Goal: Task Accomplishment & Management: Manage account settings

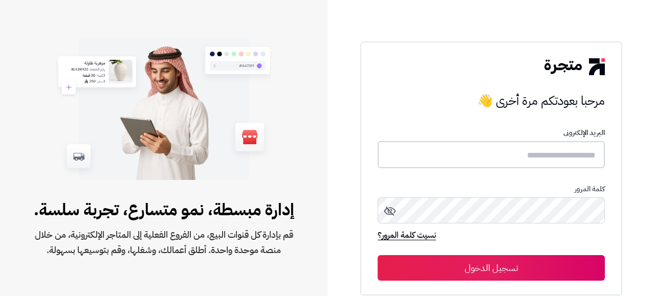
click at [501, 165] on input "text" at bounding box center [491, 154] width 227 height 27
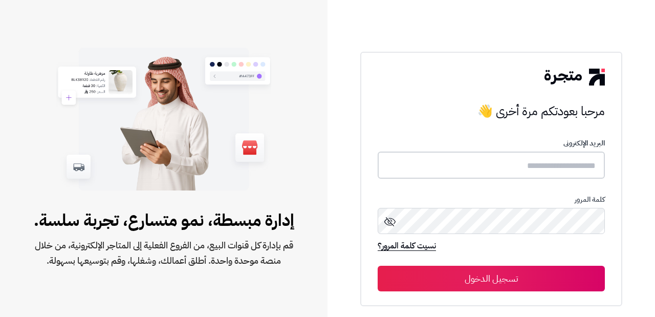
click at [437, 168] on input "text" at bounding box center [491, 164] width 227 height 27
type input "**********"
click at [378, 266] on button "تسجيل الدخول" at bounding box center [491, 279] width 227 height 26
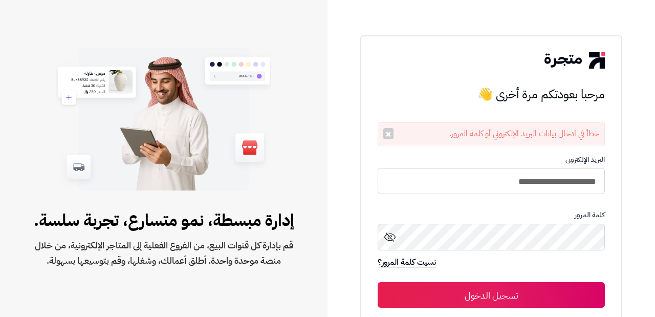
click at [488, 294] on button "تسجيل الدخول" at bounding box center [491, 295] width 227 height 26
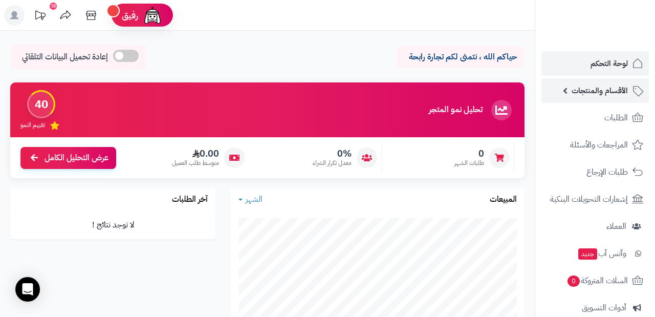
click at [606, 92] on span "الأقسام والمنتجات" at bounding box center [599, 90] width 56 height 14
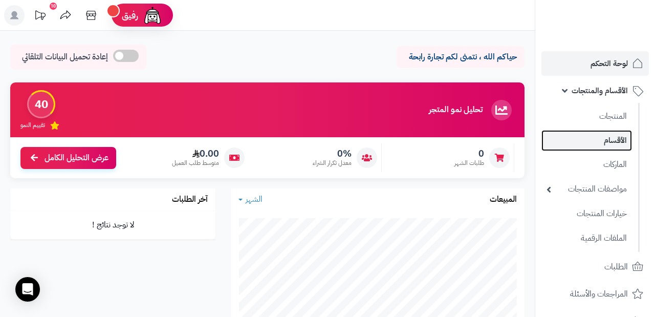
click at [617, 139] on link "الأقسام" at bounding box center [586, 140] width 91 height 21
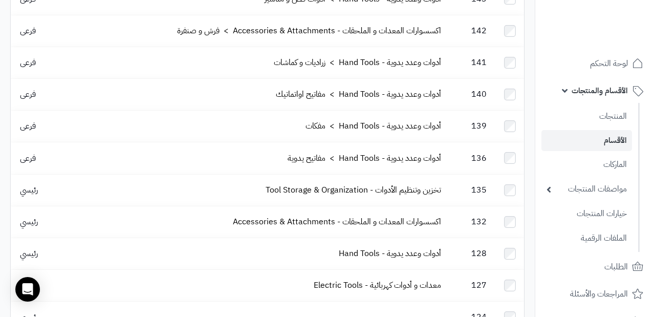
scroll to position [615, 0]
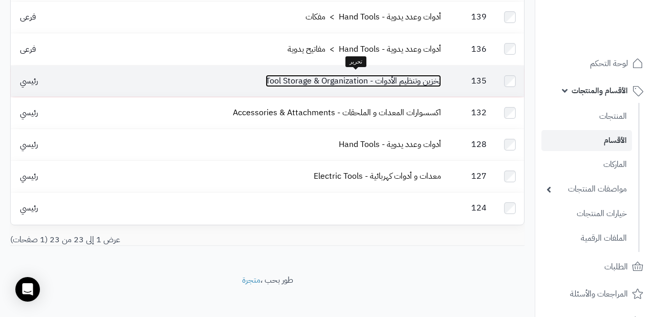
click at [292, 79] on link "تخزين وتنظيم الأدوات - Tool Storage & Organization" at bounding box center [353, 81] width 175 height 12
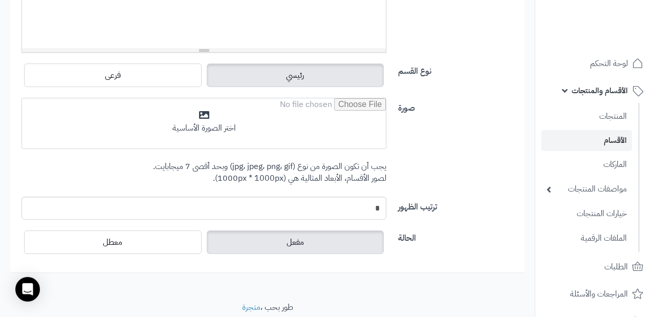
scroll to position [399, 0]
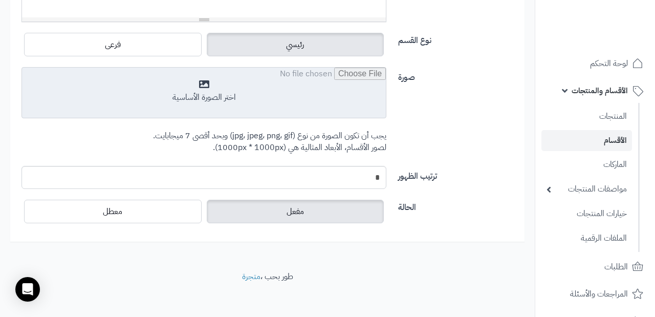
click at [243, 85] on input "file" at bounding box center [204, 93] width 364 height 51
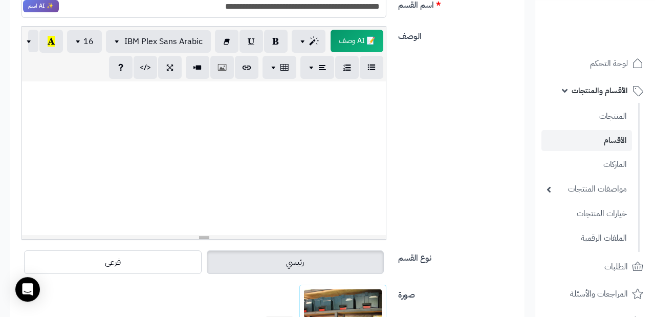
scroll to position [0, 0]
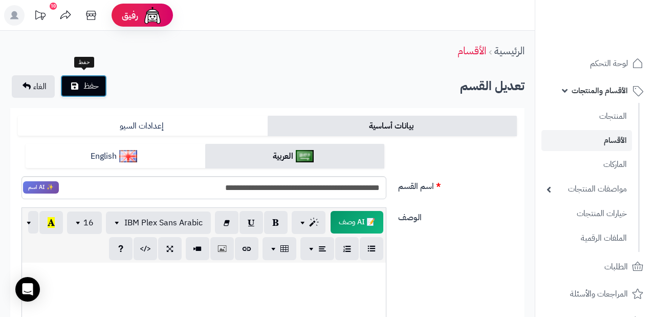
click at [83, 84] on span "حفظ" at bounding box center [90, 86] width 15 height 12
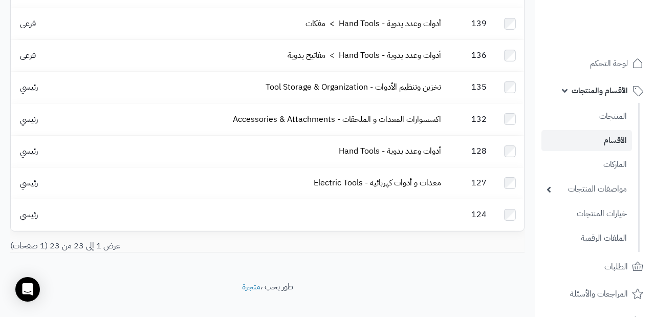
scroll to position [648, 0]
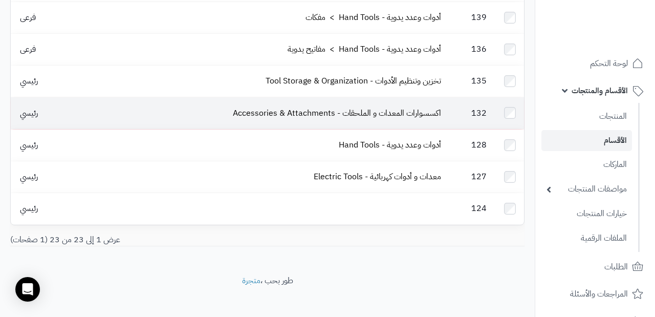
click at [139, 106] on td "اكسسوارات المعدات و الملحقات - Accessories & Attachments" at bounding box center [253, 112] width 385 height 31
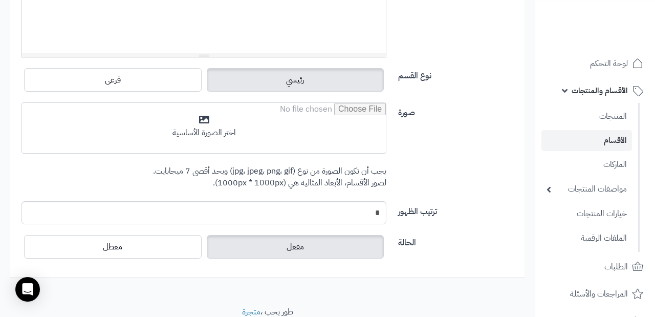
scroll to position [360, 0]
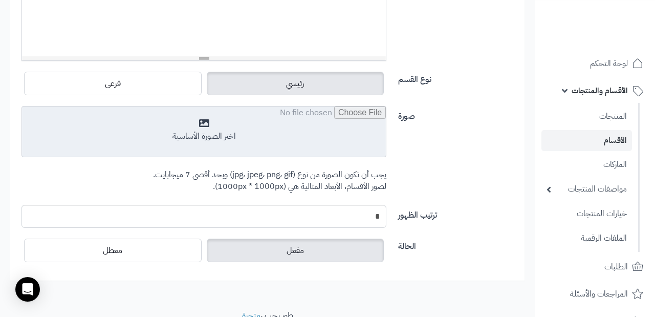
click at [230, 121] on input "file" at bounding box center [204, 131] width 364 height 51
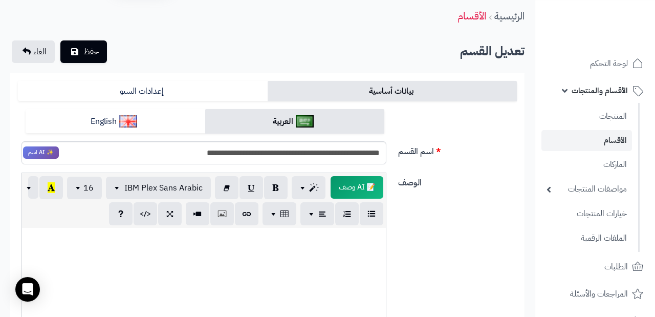
scroll to position [0, 0]
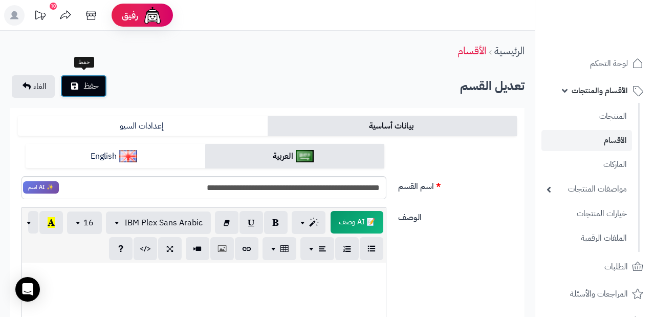
click at [81, 81] on button "حفظ" at bounding box center [83, 86] width 47 height 23
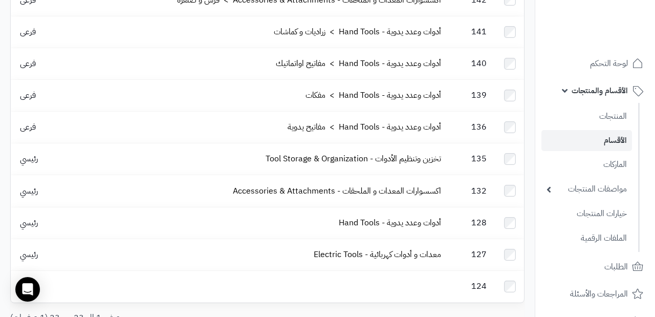
scroll to position [571, 0]
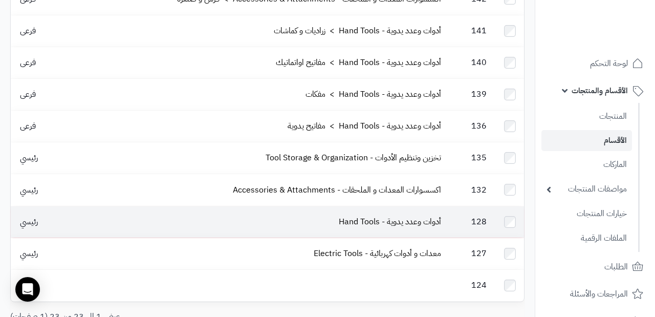
click at [173, 222] on td "أدوات وعدد يدوية - Hand Tools" at bounding box center [253, 221] width 385 height 31
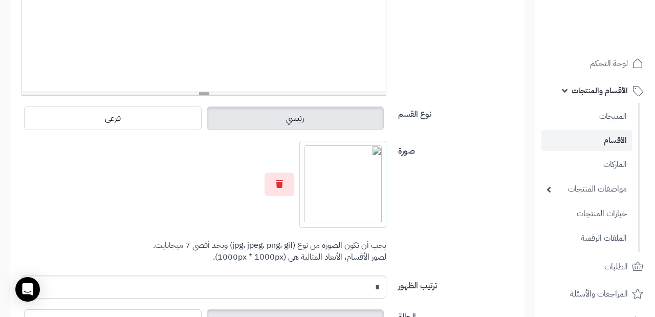
scroll to position [324, 0]
click at [437, 186] on div "صورة اختر الصورة الأساسية يجب أن تكون الصورة من نوع (jpg، jpeg، png، gif) وبحد …" at bounding box center [267, 209] width 507 height 135
click at [348, 160] on img at bounding box center [343, 185] width 78 height 78
click at [284, 183] on button "button" at bounding box center [280, 185] width 30 height 24
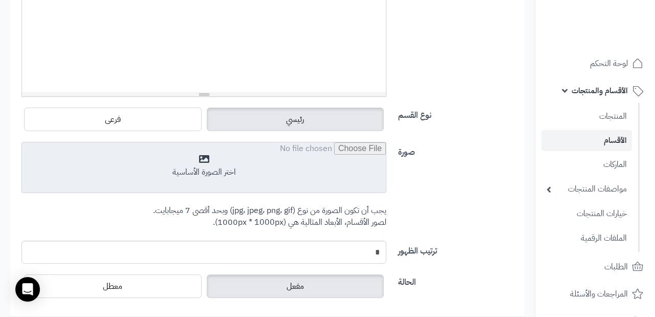
click at [309, 152] on input "file" at bounding box center [204, 167] width 364 height 51
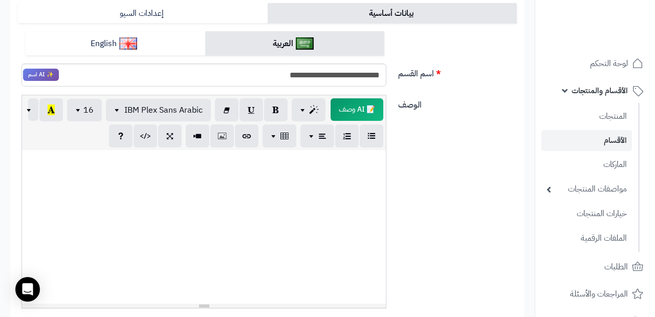
scroll to position [0, 0]
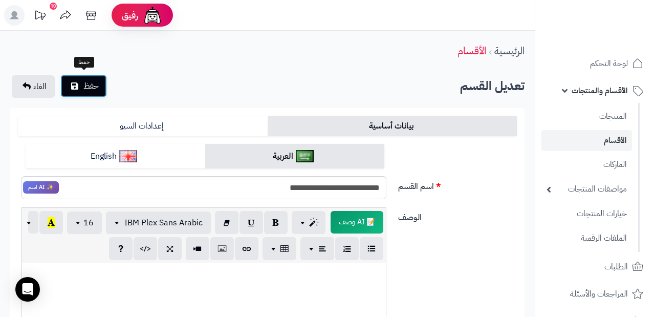
click at [85, 80] on span "حفظ" at bounding box center [90, 86] width 15 height 12
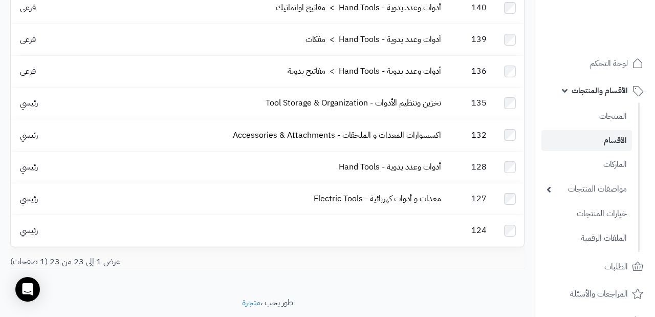
scroll to position [648, 0]
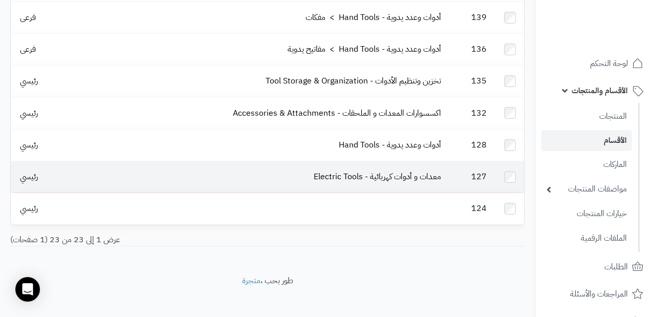
click at [32, 174] on span "رئيسي" at bounding box center [29, 176] width 28 height 12
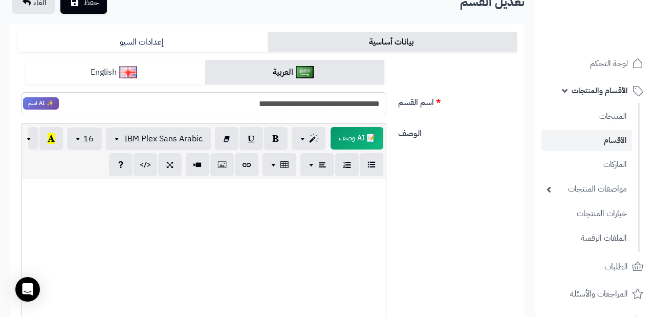
scroll to position [399, 0]
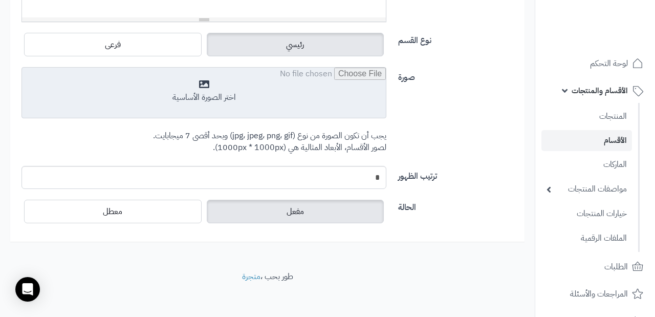
click at [312, 80] on input "file" at bounding box center [204, 93] width 364 height 51
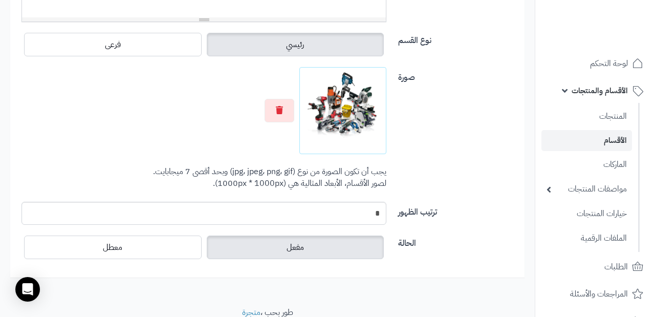
scroll to position [0, 0]
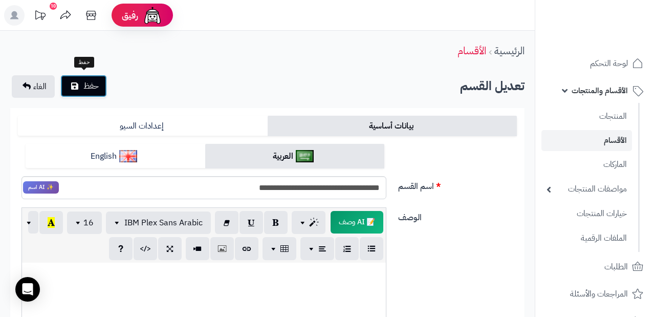
click at [80, 84] on button "حفظ" at bounding box center [83, 86] width 47 height 23
